Goal: Task Accomplishment & Management: Use online tool/utility

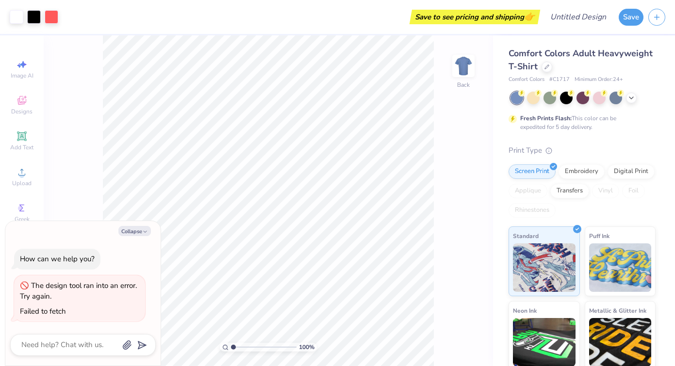
scroll to position [80, 0]
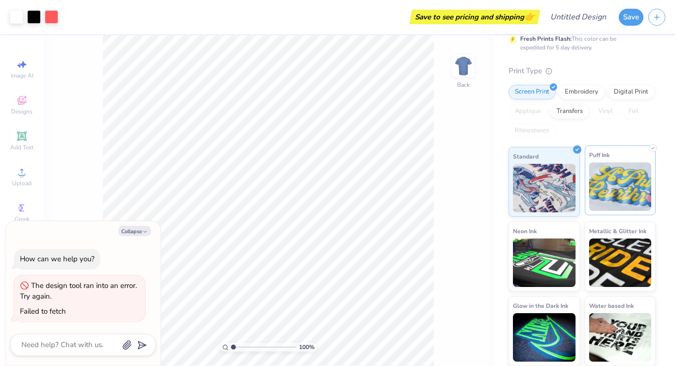
click at [617, 184] on img at bounding box center [620, 187] width 63 height 49
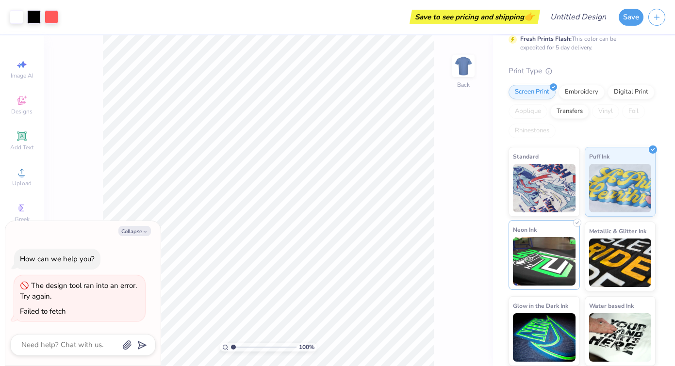
click at [550, 238] on img at bounding box center [544, 261] width 63 height 49
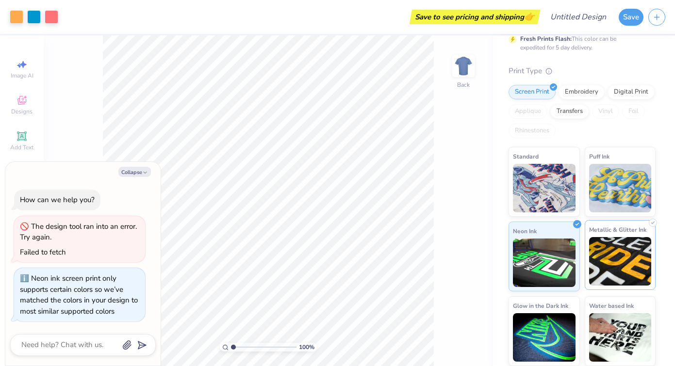
click at [613, 242] on img at bounding box center [620, 261] width 63 height 49
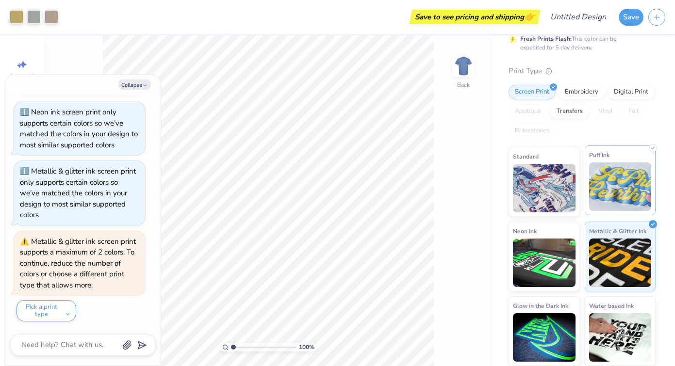
click at [633, 174] on img at bounding box center [620, 187] width 63 height 49
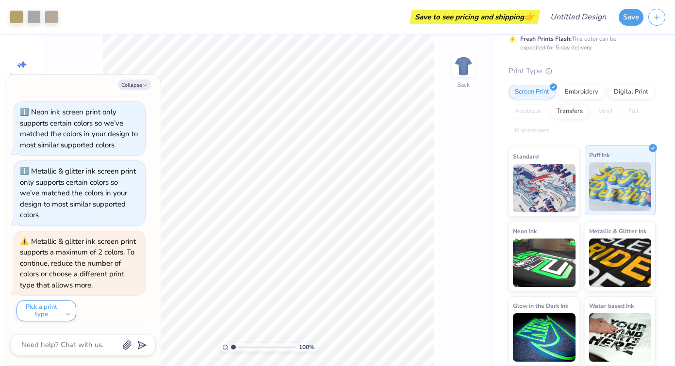
scroll to position [138, 0]
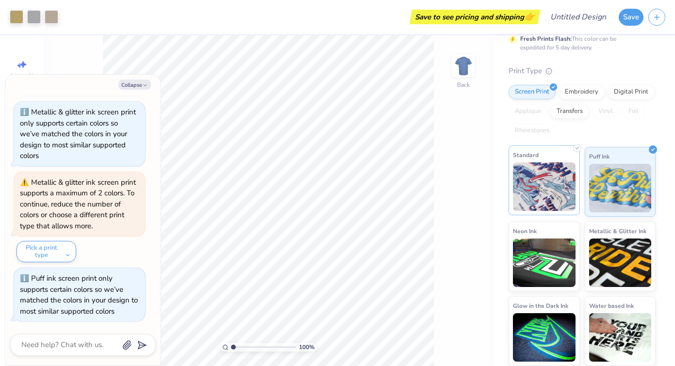
click at [572, 180] on img at bounding box center [544, 187] width 63 height 49
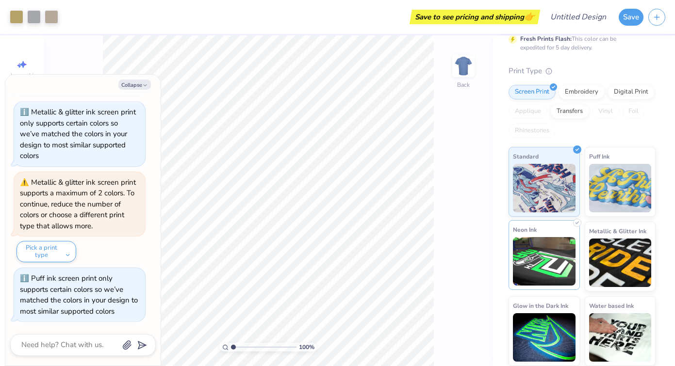
click at [561, 257] on img at bounding box center [544, 261] width 63 height 49
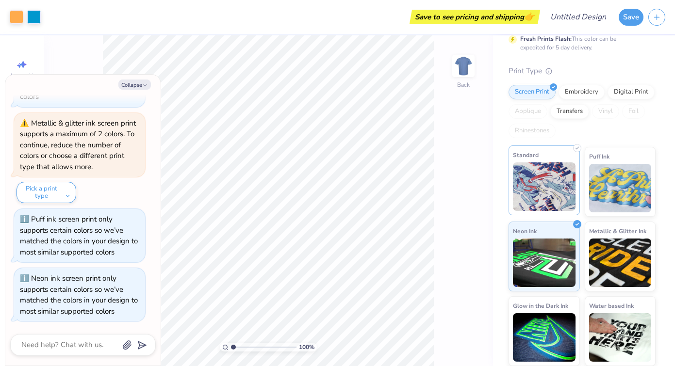
click at [557, 197] on img at bounding box center [544, 187] width 63 height 49
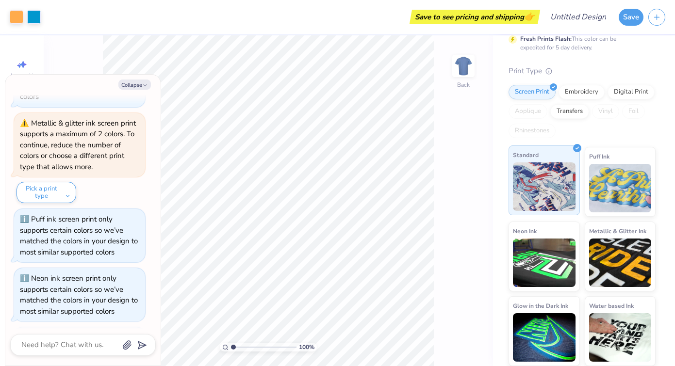
scroll to position [257, 0]
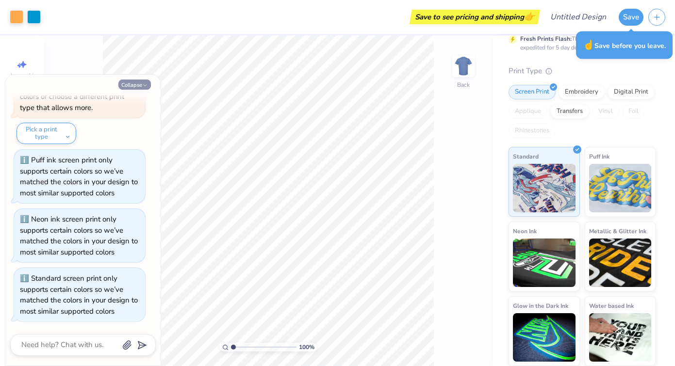
click at [141, 86] on button "Collapse" at bounding box center [134, 85] width 33 height 10
type textarea "x"
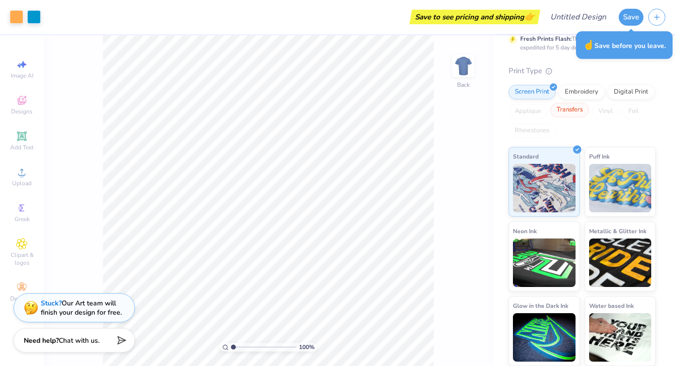
scroll to position [0, 0]
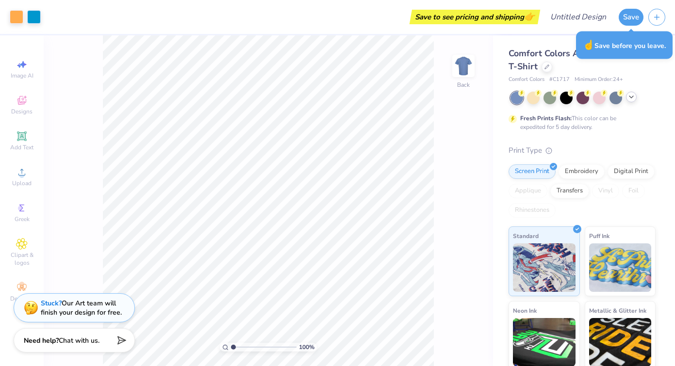
click at [631, 100] on icon at bounding box center [632, 97] width 8 height 8
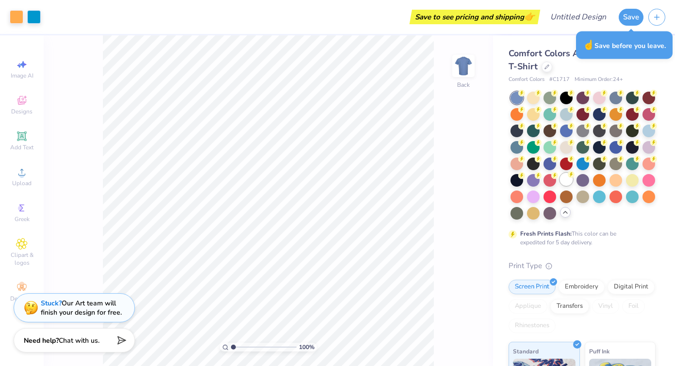
click at [567, 182] on div at bounding box center [566, 179] width 13 height 13
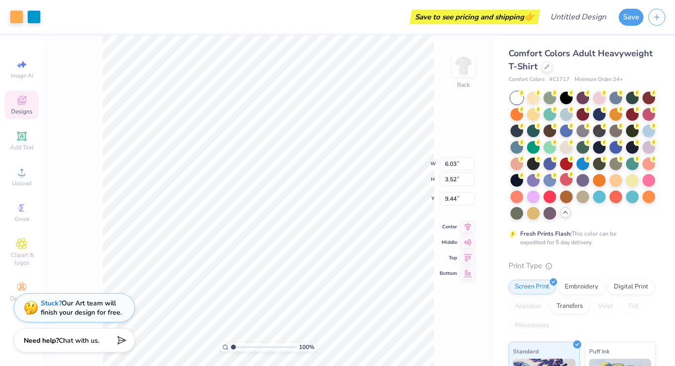
type input "8.98"
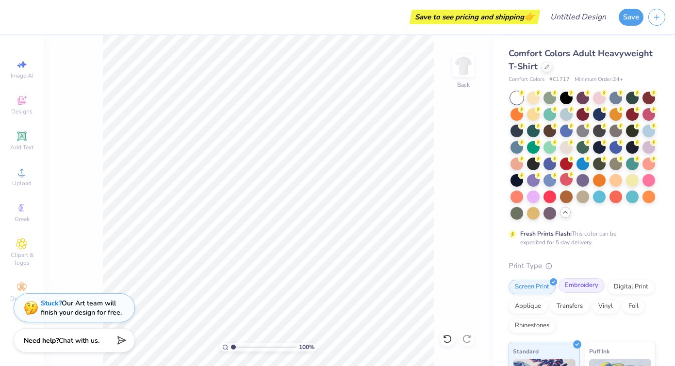
click at [589, 286] on div "Embroidery" at bounding box center [582, 286] width 46 height 15
click at [630, 284] on div "Digital Print" at bounding box center [631, 286] width 47 height 15
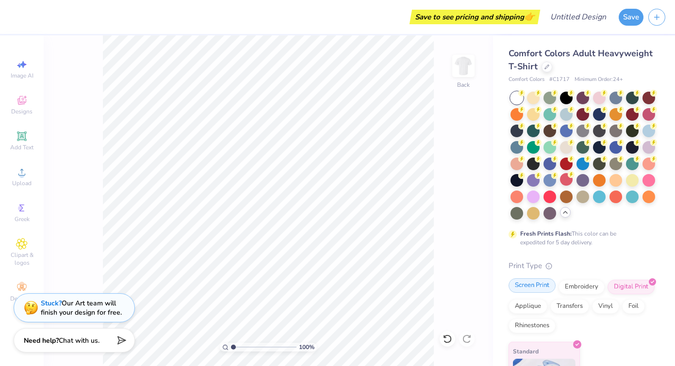
click at [540, 281] on div "Screen Print" at bounding box center [532, 286] width 47 height 15
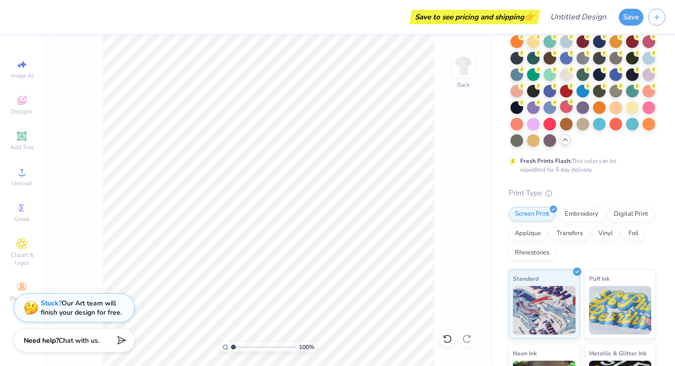
scroll to position [80, 0]
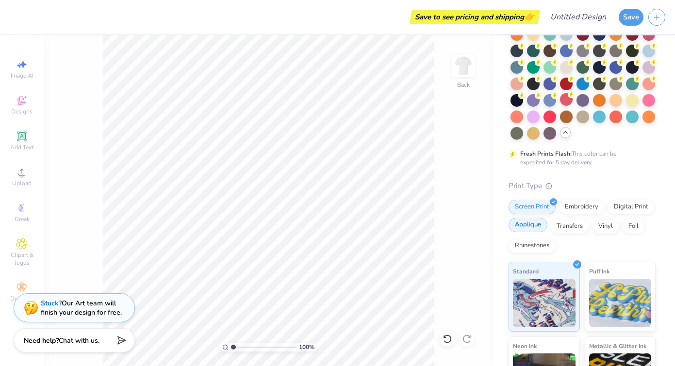
click at [527, 228] on div "Applique" at bounding box center [528, 225] width 39 height 15
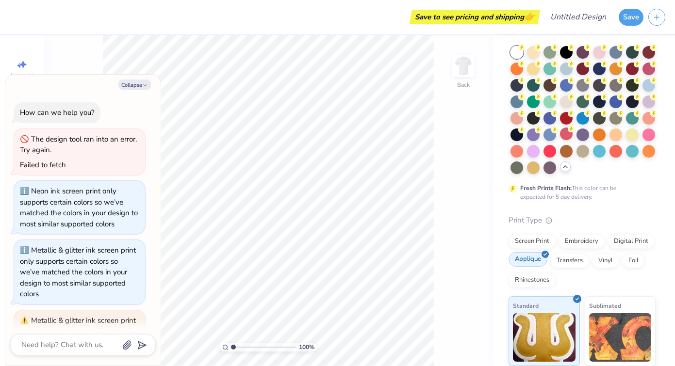
scroll to position [316, 0]
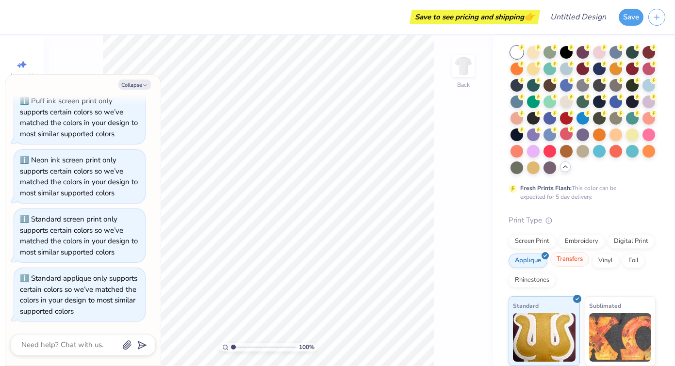
click at [574, 260] on div "Transfers" at bounding box center [569, 259] width 39 height 15
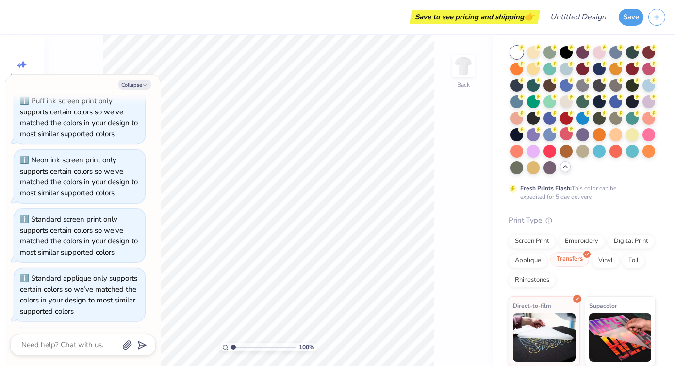
scroll to position [375, 0]
click at [608, 260] on div "Vinyl" at bounding box center [605, 259] width 27 height 15
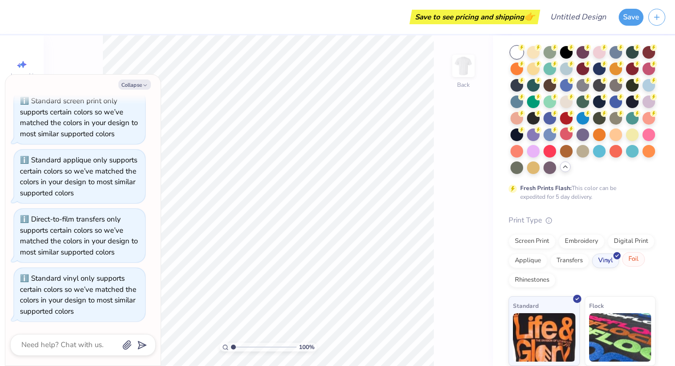
click at [634, 258] on div "Foil" at bounding box center [633, 259] width 23 height 15
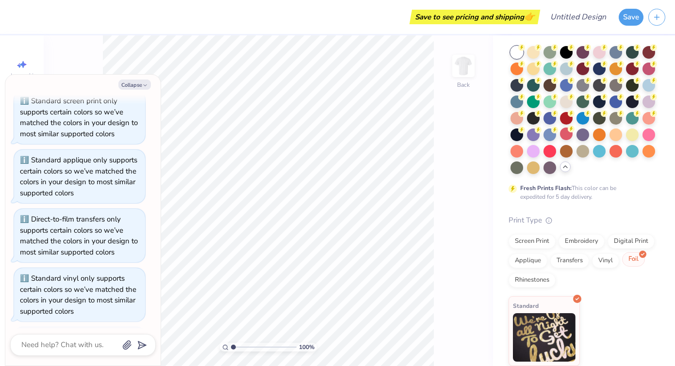
scroll to position [494, 0]
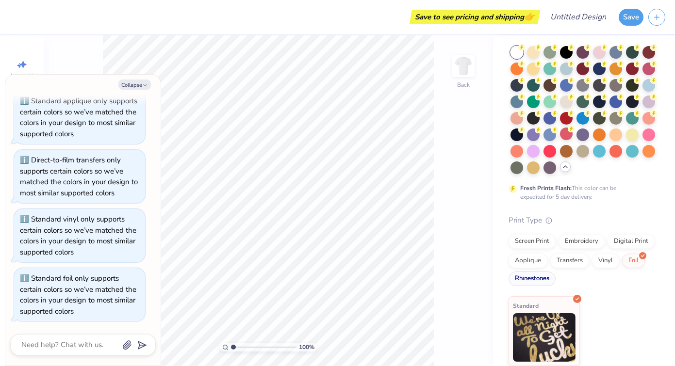
click at [526, 282] on div "Rhinestones" at bounding box center [532, 279] width 47 height 15
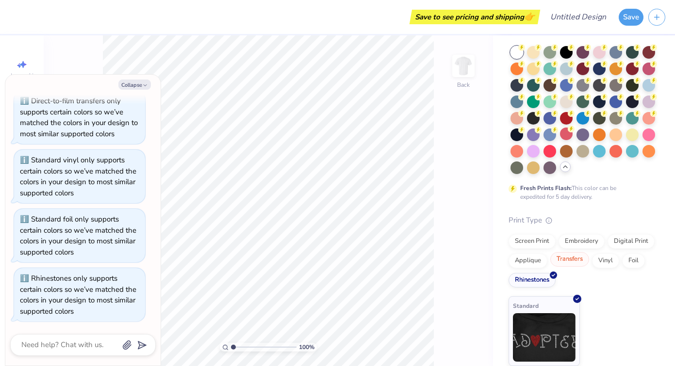
click at [571, 260] on div "Transfers" at bounding box center [569, 259] width 39 height 15
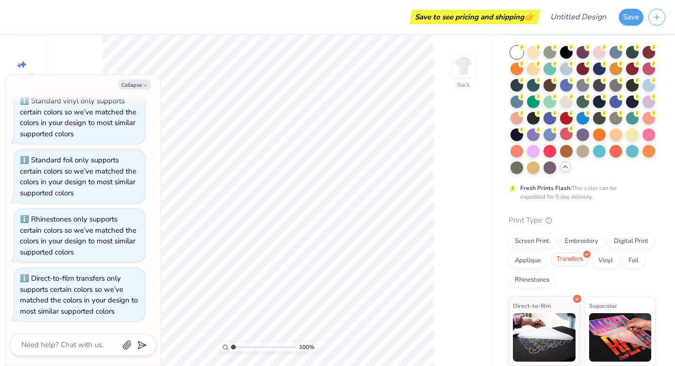
scroll to position [120, 0]
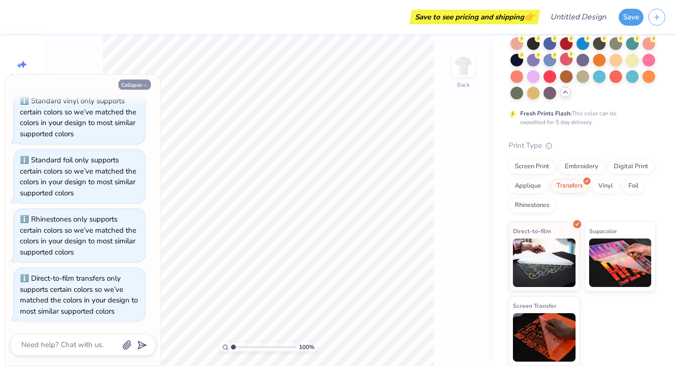
click at [143, 85] on icon "button" at bounding box center [145, 86] width 6 height 6
type textarea "x"
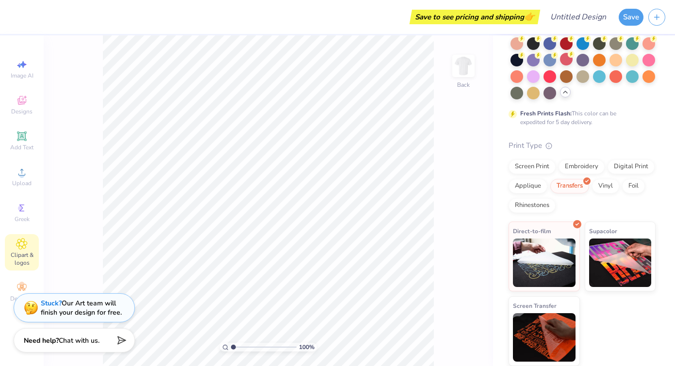
click at [30, 255] on span "Clipart & logos" at bounding box center [22, 259] width 34 height 16
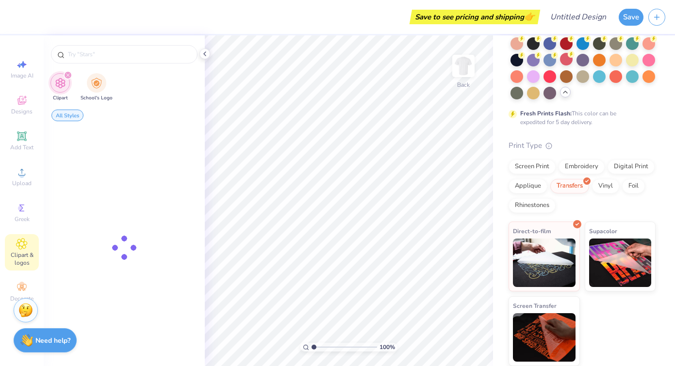
scroll to position [0, 0]
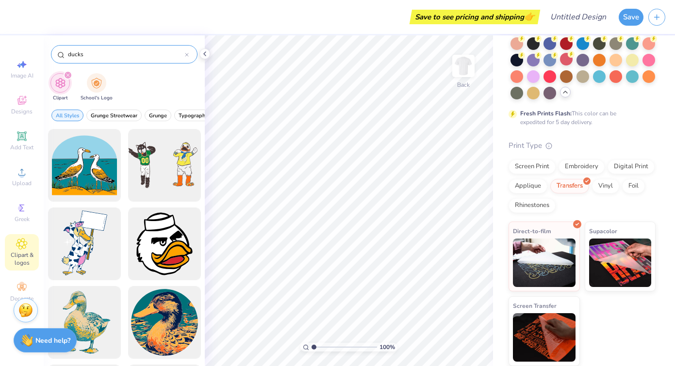
click at [69, 54] on input "ducks" at bounding box center [126, 55] width 118 height 10
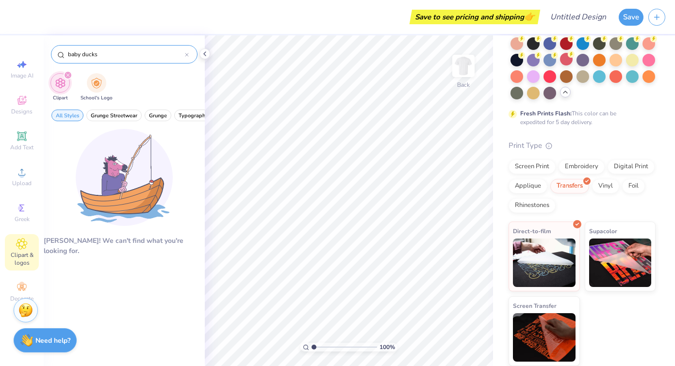
drag, startPoint x: 83, startPoint y: 57, endPoint x: 65, endPoint y: 53, distance: 19.3
click at [65, 53] on div "baby ducks" at bounding box center [124, 54] width 147 height 18
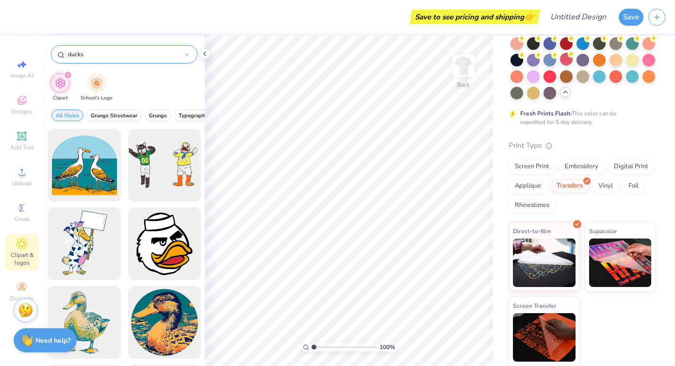
type input "ducks"
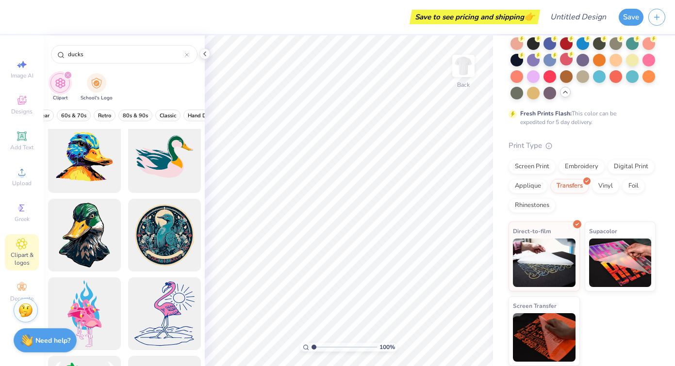
scroll to position [470, 0]
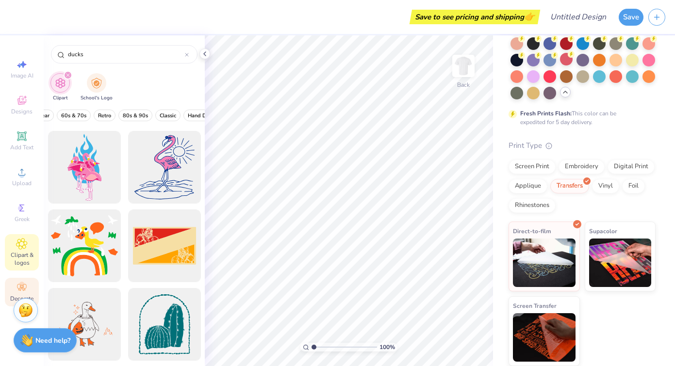
click at [17, 285] on icon at bounding box center [21, 287] width 9 height 7
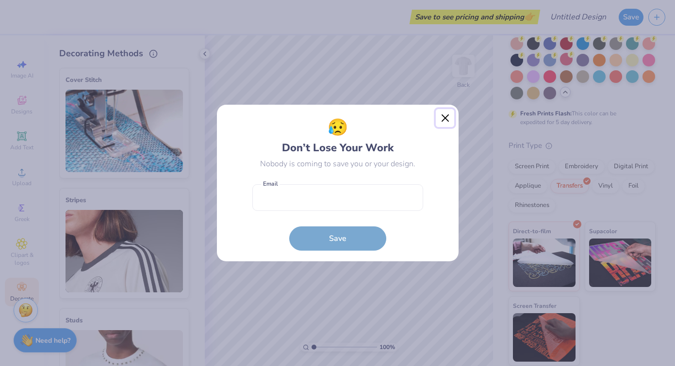
click at [442, 120] on button "Close" at bounding box center [445, 118] width 18 height 18
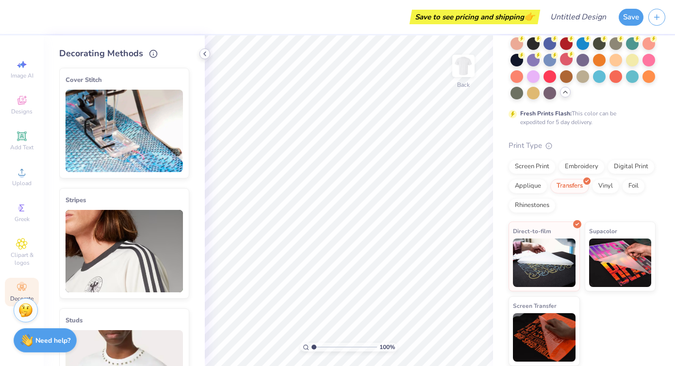
click at [201, 55] on icon at bounding box center [205, 54] width 8 height 8
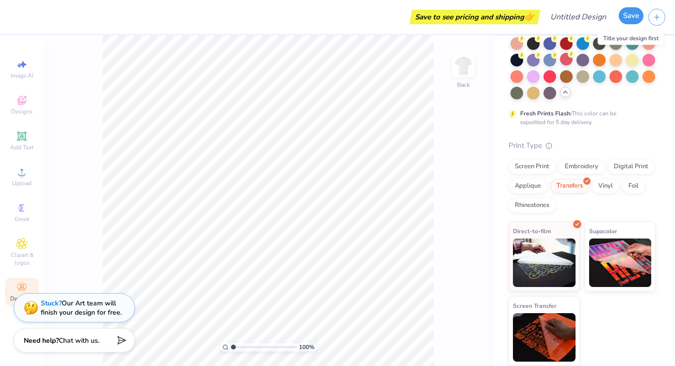
click at [638, 17] on button "Save" at bounding box center [631, 15] width 25 height 17
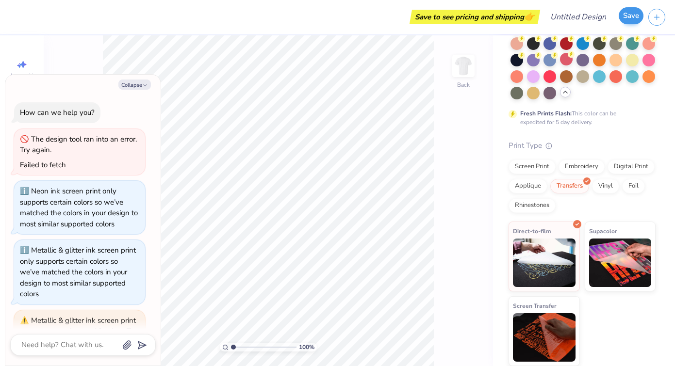
scroll to position [701, 0]
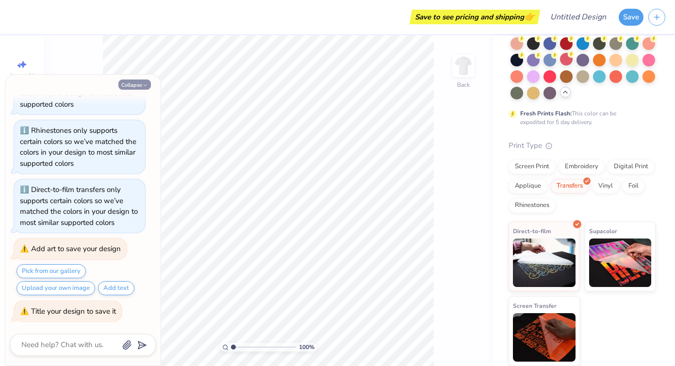
click at [144, 83] on icon "button" at bounding box center [145, 86] width 6 height 6
type textarea "x"
